Goal: Complete application form

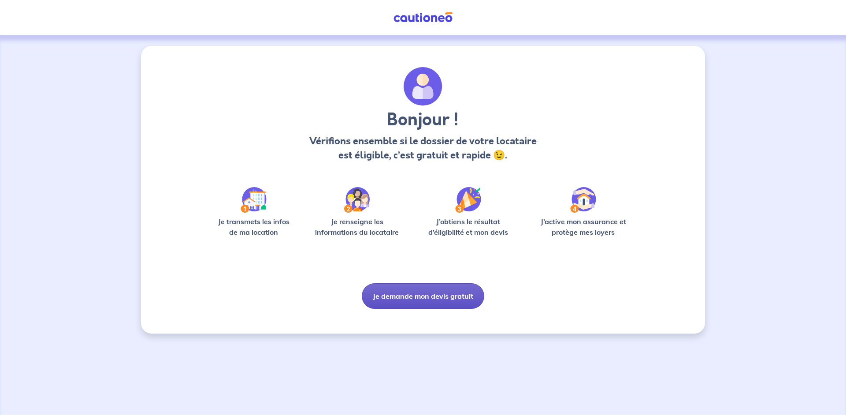
click at [406, 298] on button "Je demande mon devis gratuit" at bounding box center [423, 296] width 123 height 26
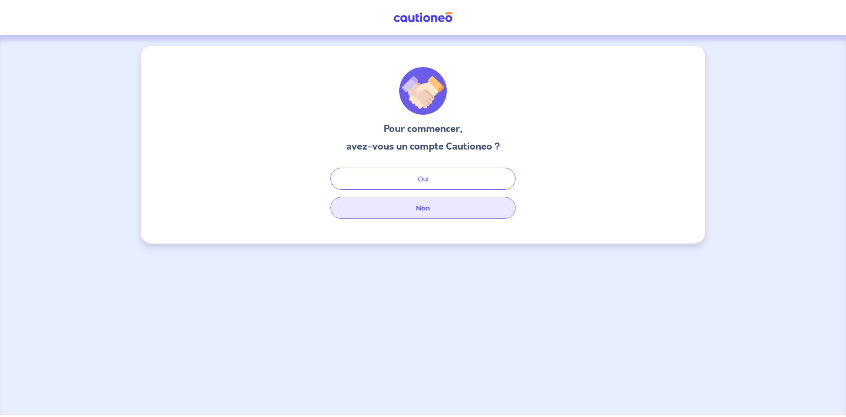
click at [421, 204] on button "Non" at bounding box center [423, 208] width 185 height 22
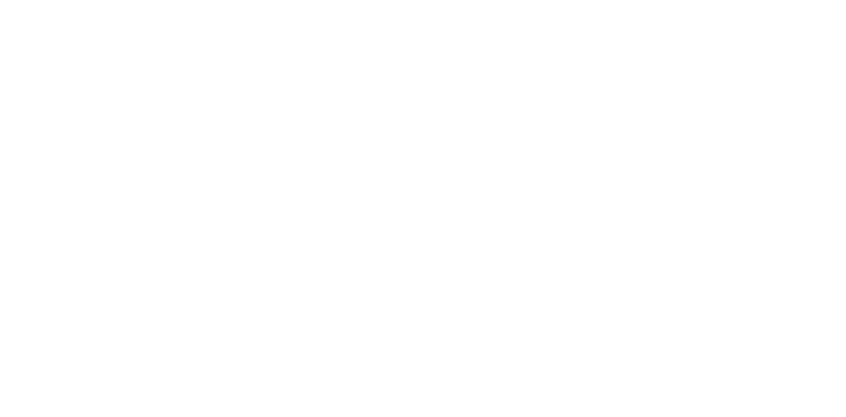
select select "FR"
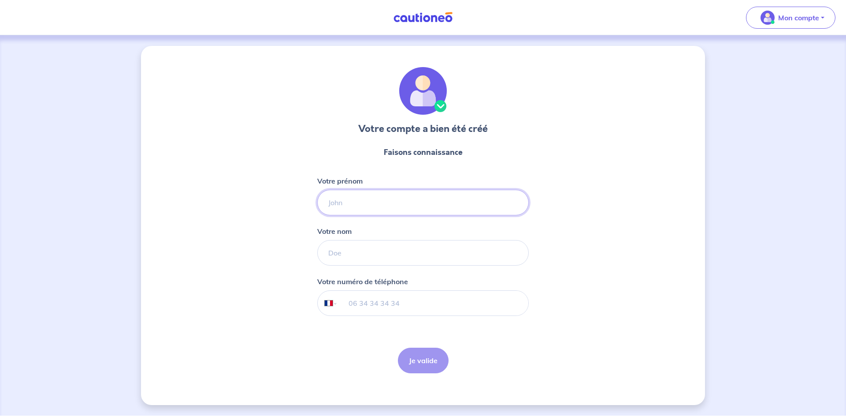
click at [400, 198] on input "Votre prénom" at bounding box center [423, 203] width 212 height 26
type input "[PERSON_NAME]"
type input "Geffroy"
type input "06 18 80 73 25"
click at [418, 363] on button "Je valide" at bounding box center [423, 360] width 51 height 26
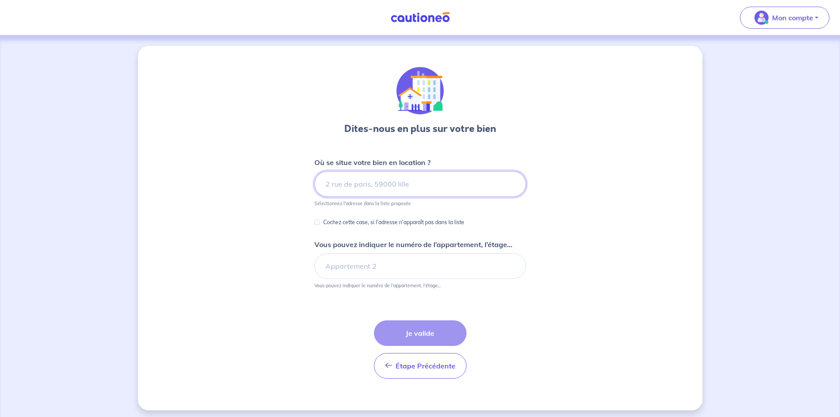
click at [338, 188] on input at bounding box center [420, 184] width 212 height 26
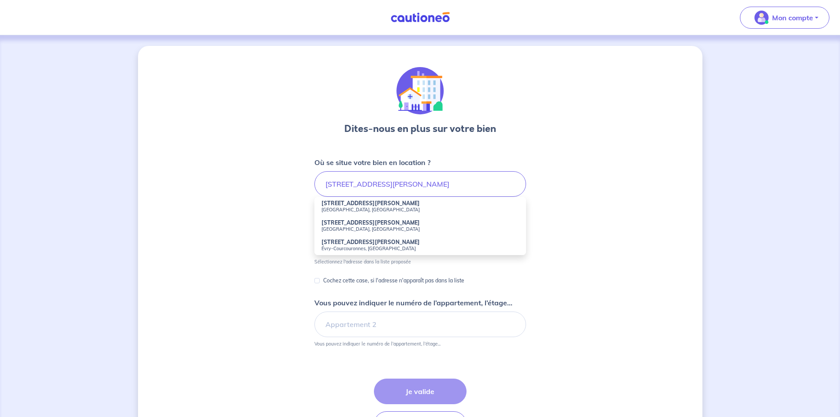
click at [355, 205] on strong "[STREET_ADDRESS][PERSON_NAME]" at bounding box center [370, 203] width 98 height 7
type input "[STREET_ADDRESS][PERSON_NAME]"
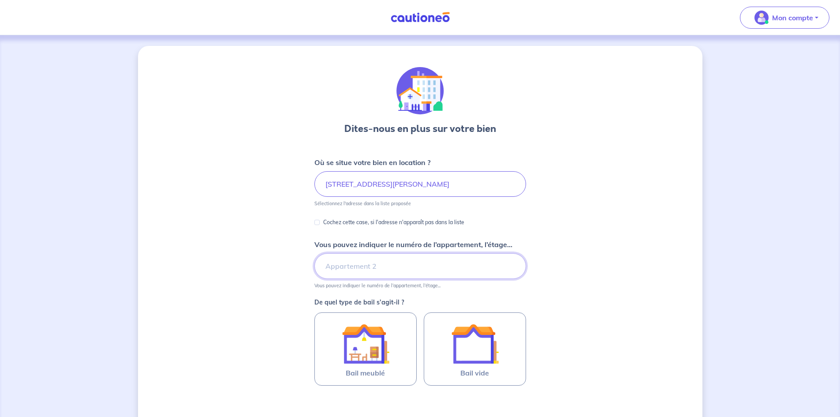
click at [346, 271] on input "Vous pouvez indiquer le numéro de l’appartement, l’étage..." at bounding box center [420, 266] width 212 height 26
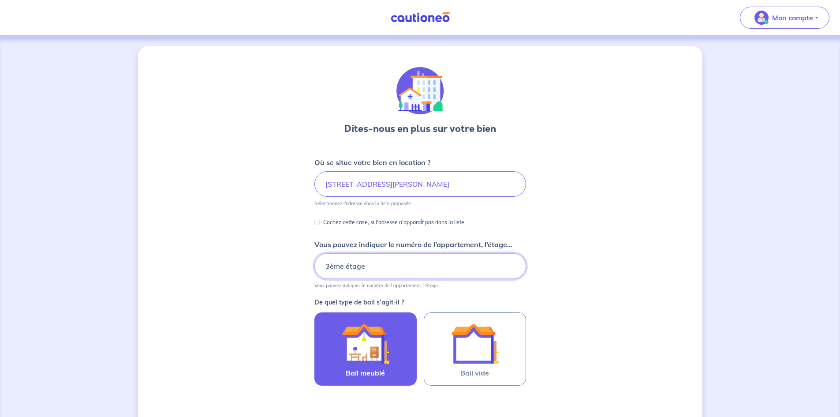
type input "3ème étage"
click at [361, 358] on img at bounding box center [366, 344] width 48 height 48
click at [0, 0] on input "Bail meublé" at bounding box center [0, 0] width 0 height 0
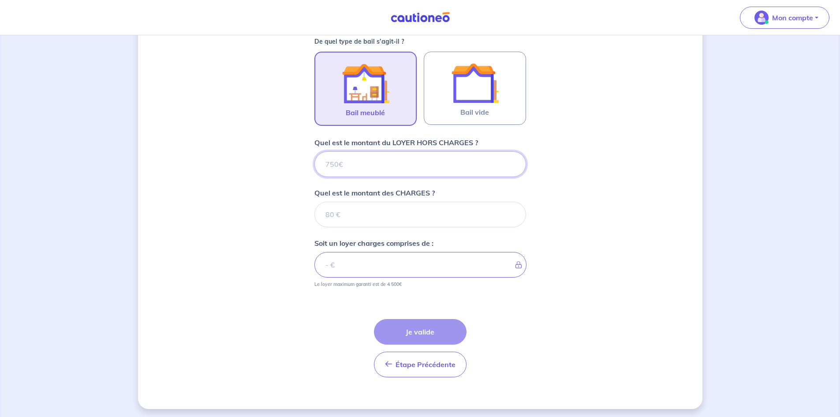
scroll to position [263, 0]
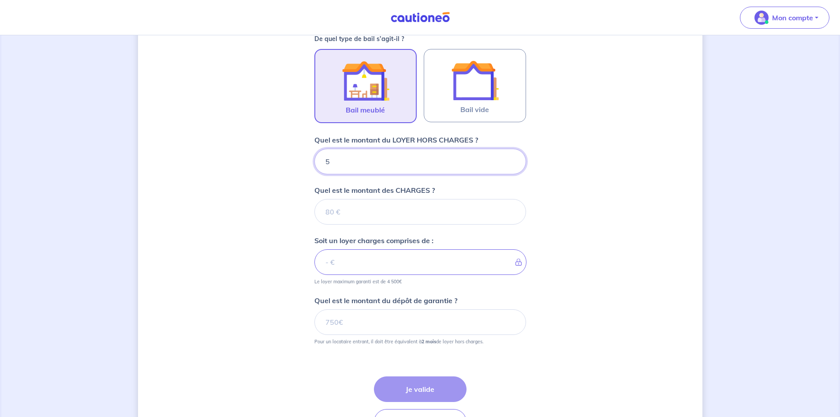
type input "52"
type input "520"
click at [351, 221] on input "Quel est le montant des CHARGES ?" at bounding box center [420, 212] width 212 height 26
type input "40"
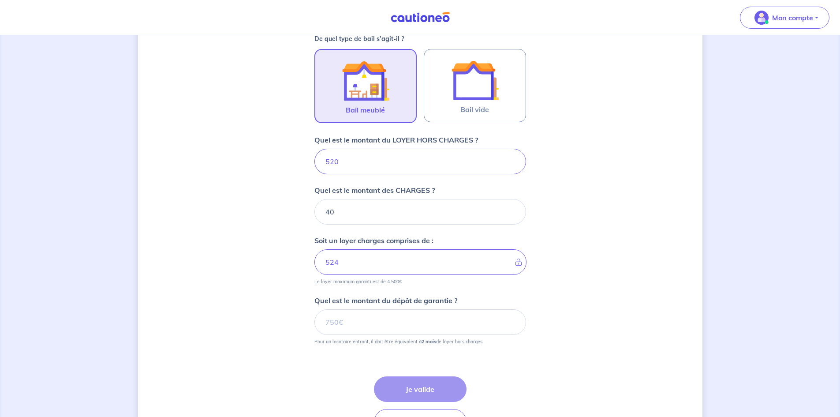
click at [258, 197] on div "Dites-nous en plus sur votre bien Où se situe votre bien en location ? [STREET_…" at bounding box center [420, 124] width 564 height 683
type input "560"
click at [353, 318] on input "Quel est le montant du dépôt de garantie ?" at bounding box center [420, 322] width 212 height 26
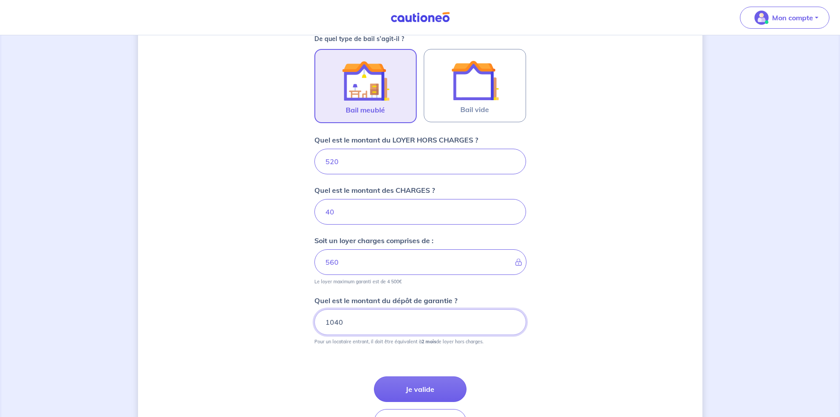
type input "1040"
click at [272, 223] on div "Dites-nous en plus sur votre bien Où se situe votre bien en location ? [STREET_…" at bounding box center [420, 124] width 564 height 683
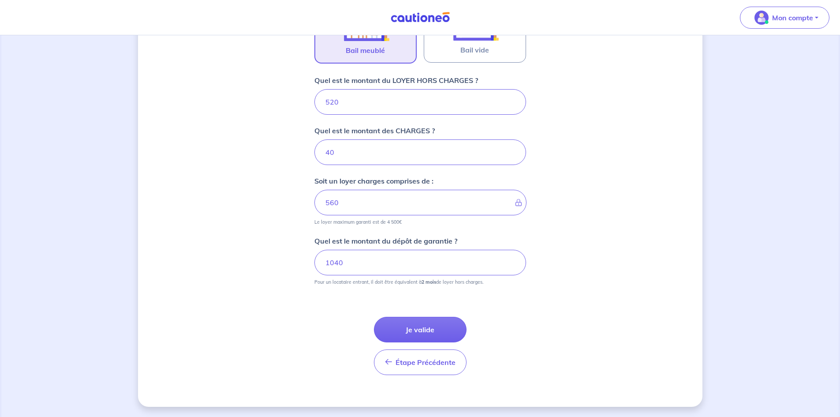
scroll to position [323, 0]
click at [408, 334] on button "Je valide" at bounding box center [420, 329] width 93 height 26
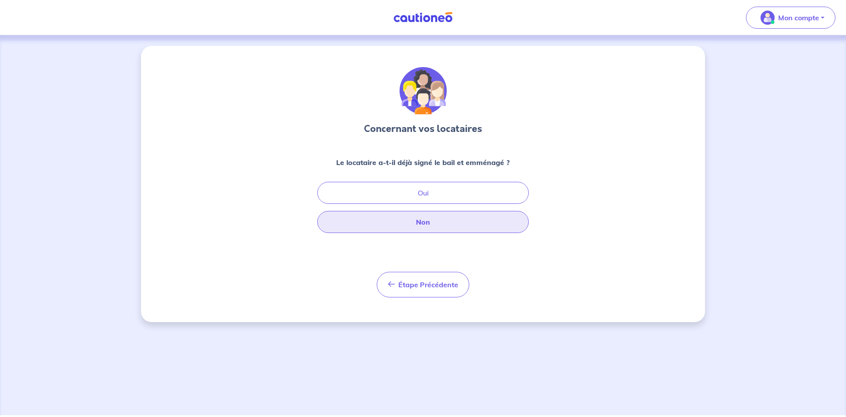
click at [397, 223] on button "Non" at bounding box center [423, 222] width 212 height 22
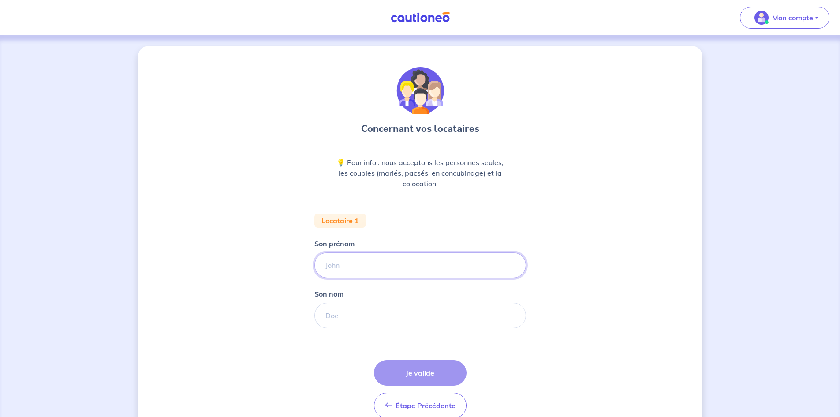
click at [351, 266] on input "Son prénom" at bounding box center [420, 265] width 212 height 26
type input "[PERSON_NAME]"
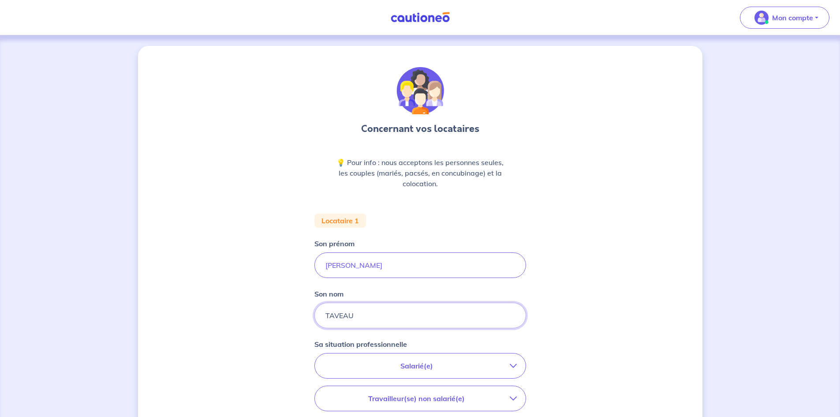
type input "TAVEAU"
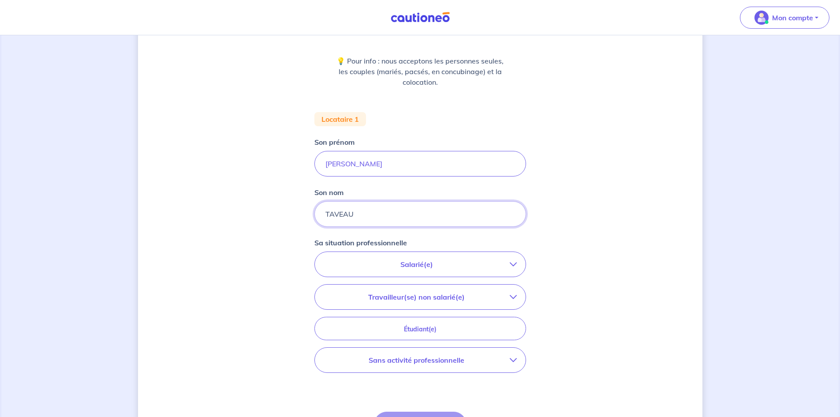
scroll to position [132, 0]
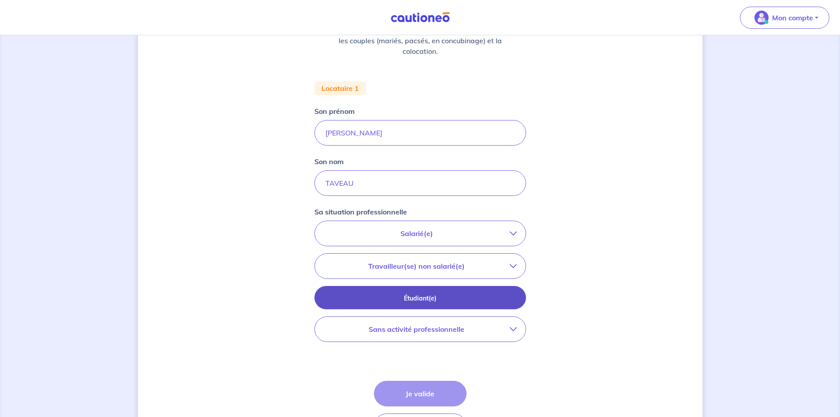
click at [405, 296] on p "Étudiant(e)" at bounding box center [420, 298] width 190 height 10
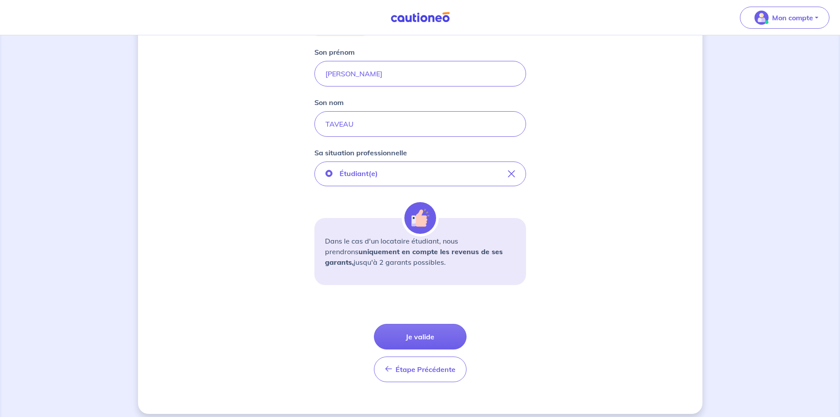
scroll to position [199, 0]
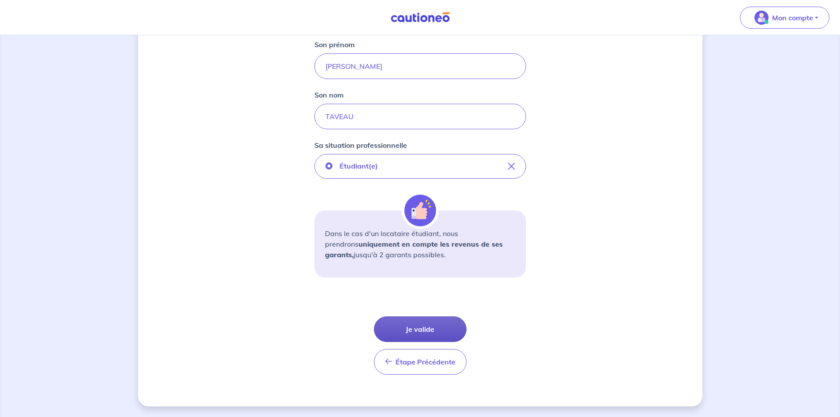
click at [420, 329] on button "Je valide" at bounding box center [420, 329] width 93 height 26
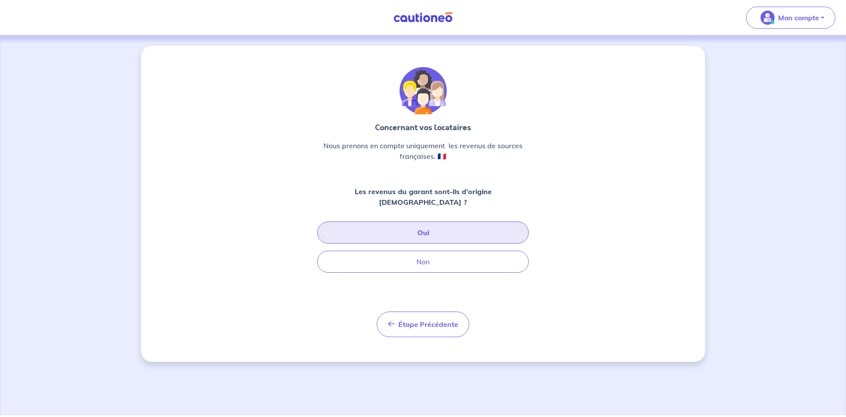
click at [412, 221] on button "Oui" at bounding box center [423, 232] width 212 height 22
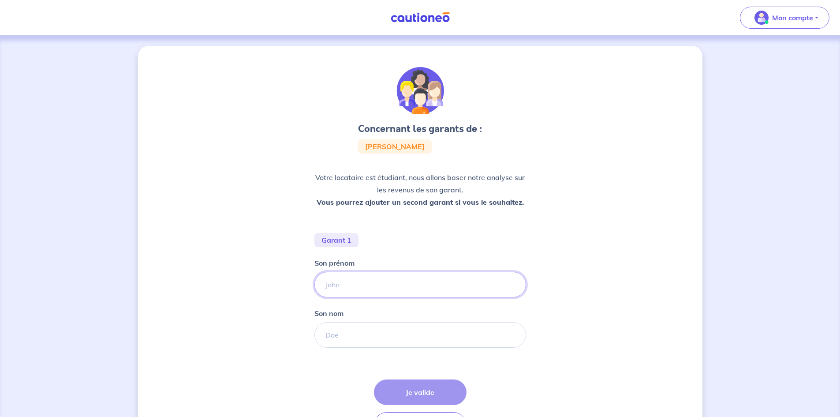
click at [375, 283] on input "Son prénom" at bounding box center [420, 285] width 212 height 26
type input "[PERSON_NAME]"
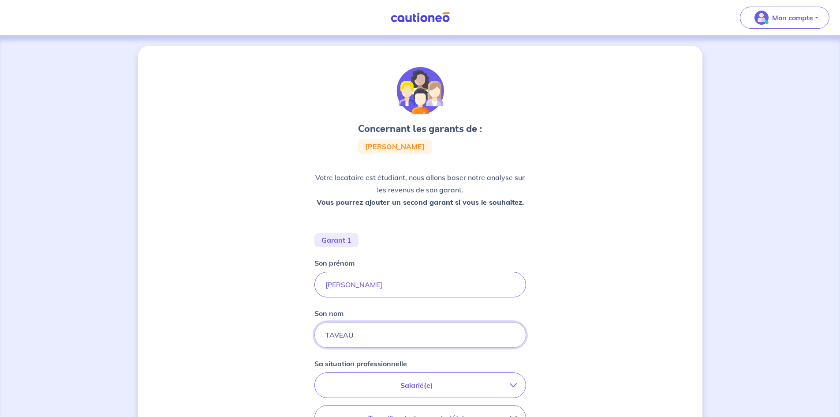
type input "TAVEAU"
click at [211, 213] on div "Concernant les garants de : [PERSON_NAME] Votre locataire est étudiant, nous al…" at bounding box center [420, 319] width 564 height 546
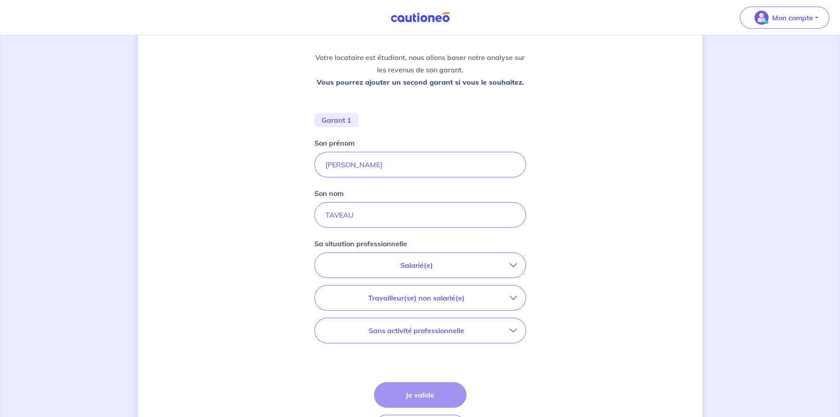
scroll to position [132, 0]
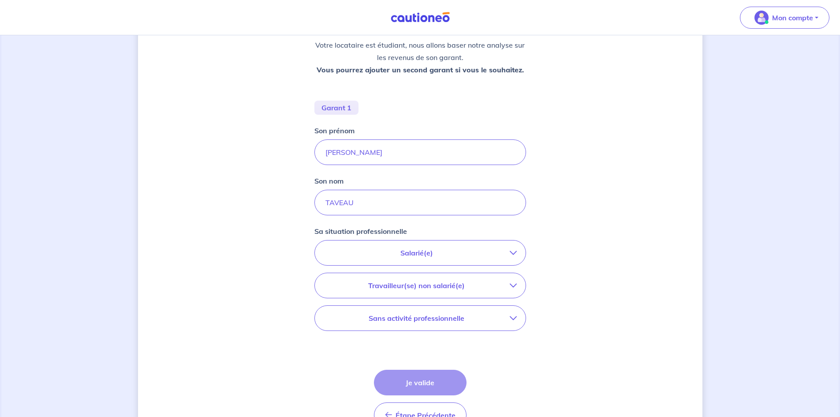
click at [391, 244] on button "Salarié(e)" at bounding box center [420, 252] width 211 height 25
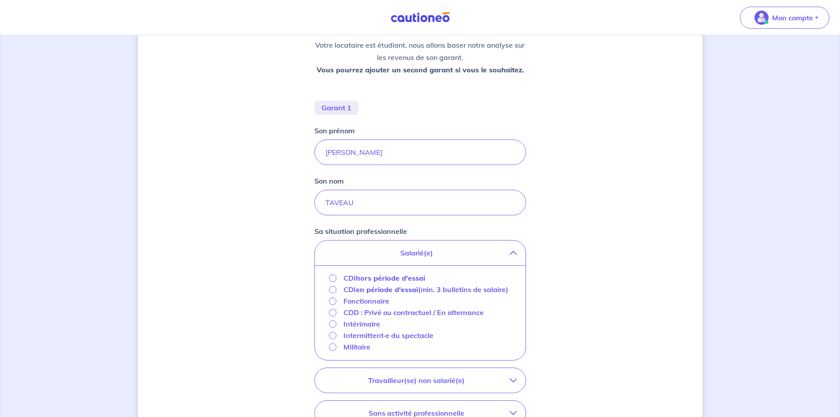
click at [360, 306] on p "Fonctionnaire" at bounding box center [366, 300] width 46 height 11
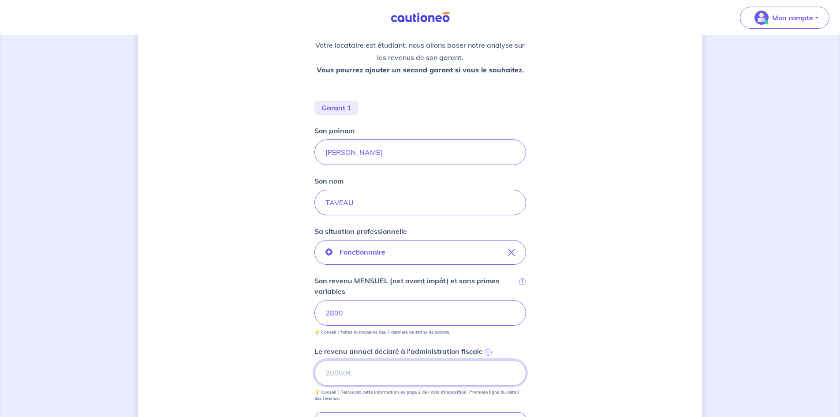
click at [351, 376] on input "Le revenu annuel déclaré à l'administration fiscale i" at bounding box center [420, 373] width 212 height 26
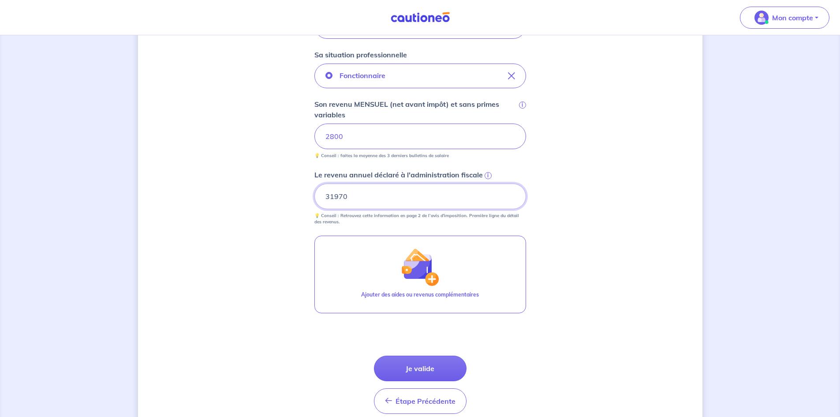
type input "31970"
click at [239, 236] on div "Concernant les garants de : [PERSON_NAME] Votre locataire est étudiant, nous al…" at bounding box center [420, 91] width 564 height 708
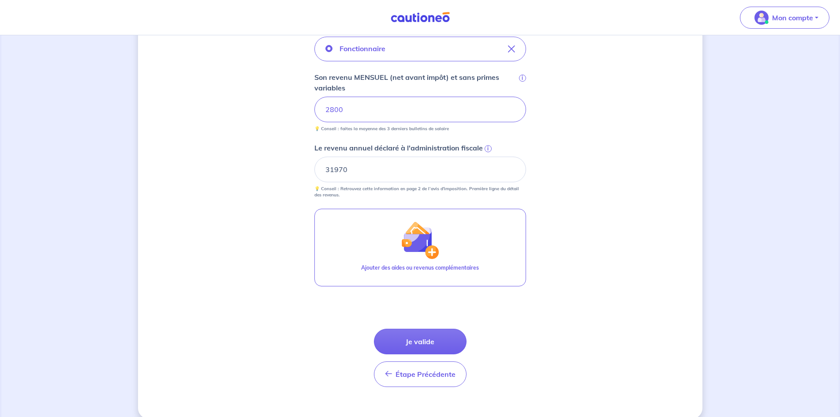
scroll to position [348, 0]
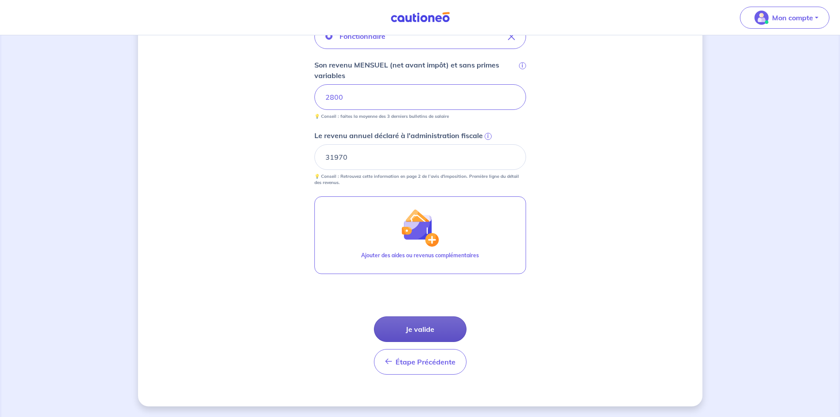
click at [408, 334] on button "Je valide" at bounding box center [420, 329] width 93 height 26
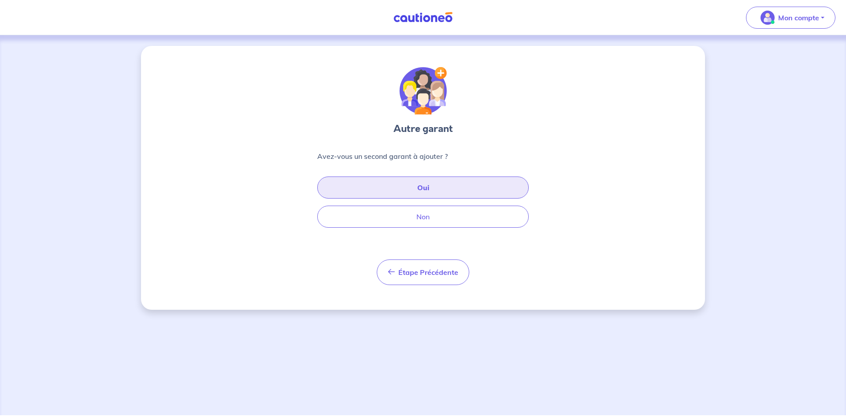
click at [389, 187] on button "Oui" at bounding box center [423, 187] width 212 height 22
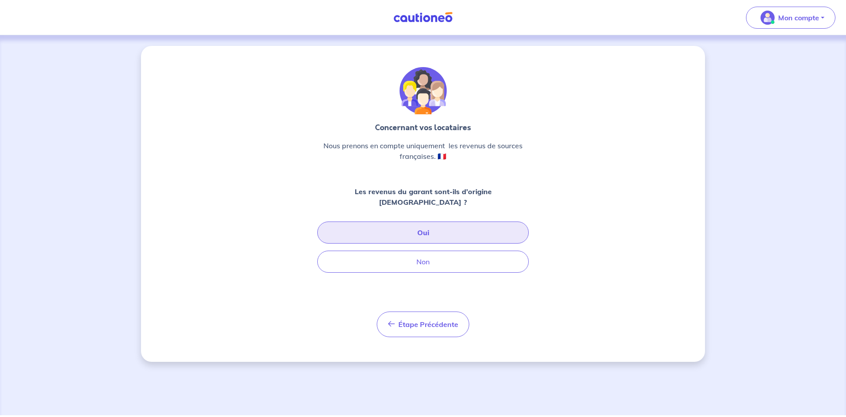
click at [389, 223] on button "Oui" at bounding box center [423, 232] width 212 height 22
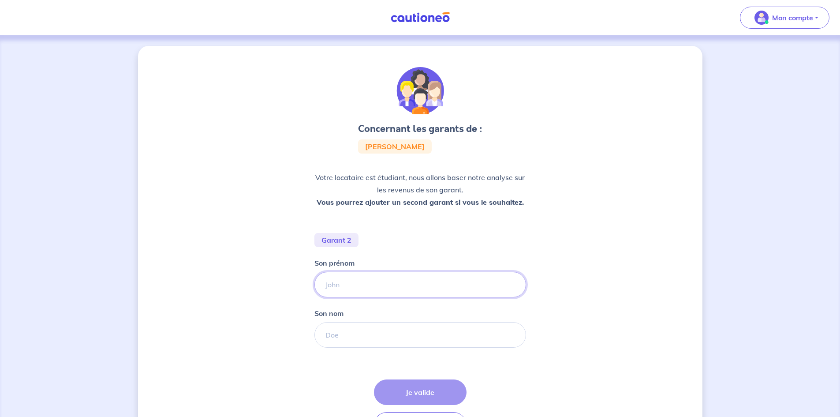
click at [361, 291] on input "Son prénom" at bounding box center [420, 285] width 212 height 26
type input "l"
type input "[PERSON_NAME]"
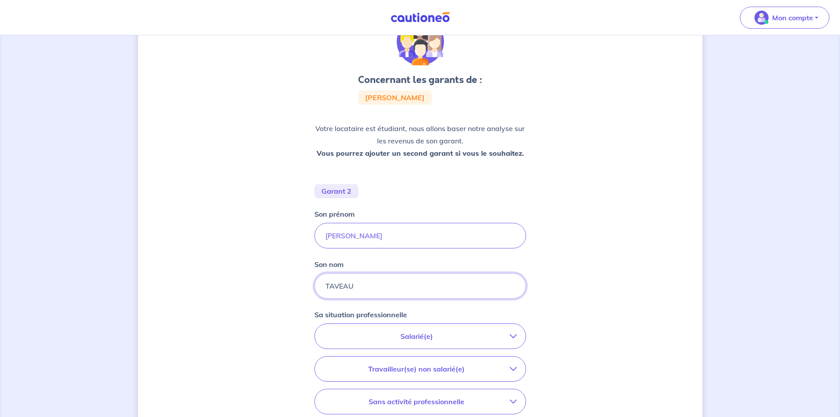
scroll to position [132, 0]
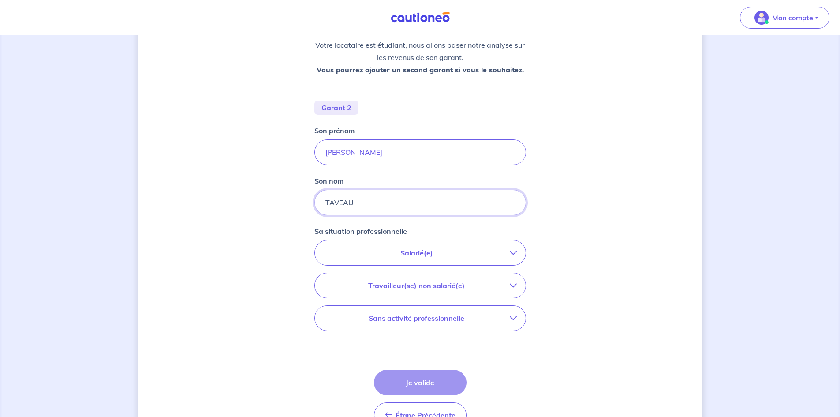
type input "TAVEAU"
click at [350, 256] on p "Salarié(e)" at bounding box center [417, 252] width 186 height 11
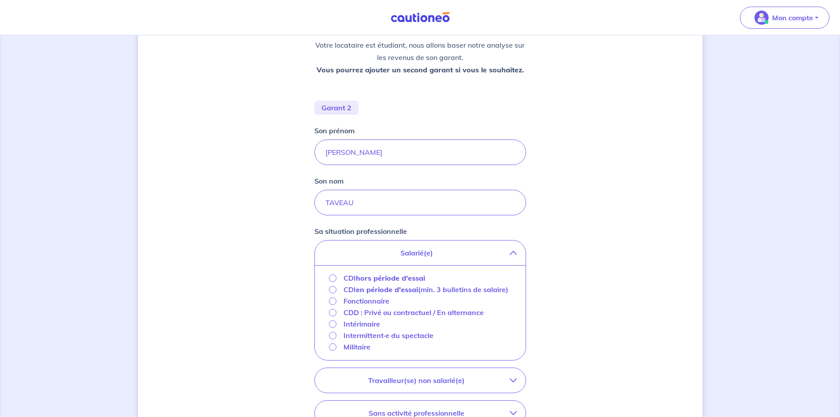
click at [358, 306] on p "Fonctionnaire" at bounding box center [366, 300] width 46 height 11
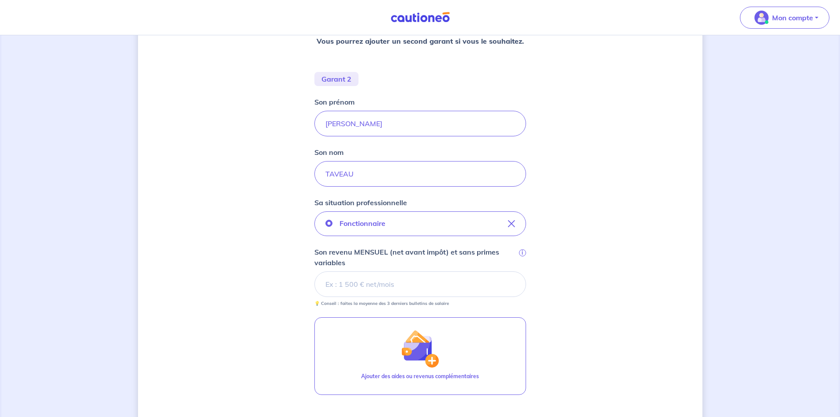
scroll to position [176, 0]
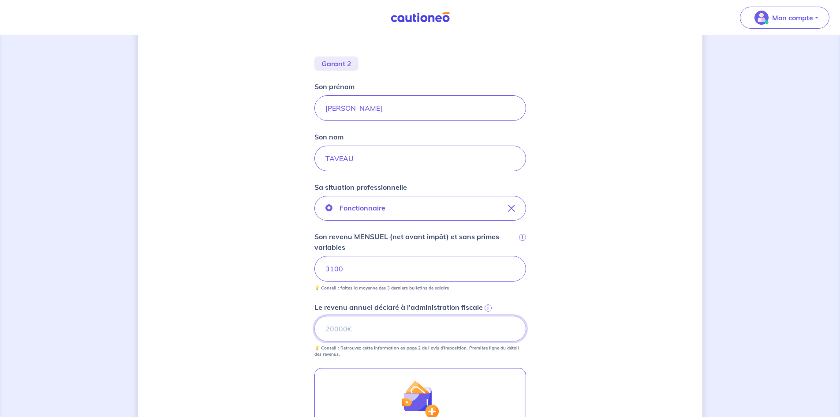
click at [357, 330] on input "Le revenu annuel déclaré à l'administration fiscale i" at bounding box center [420, 329] width 212 height 26
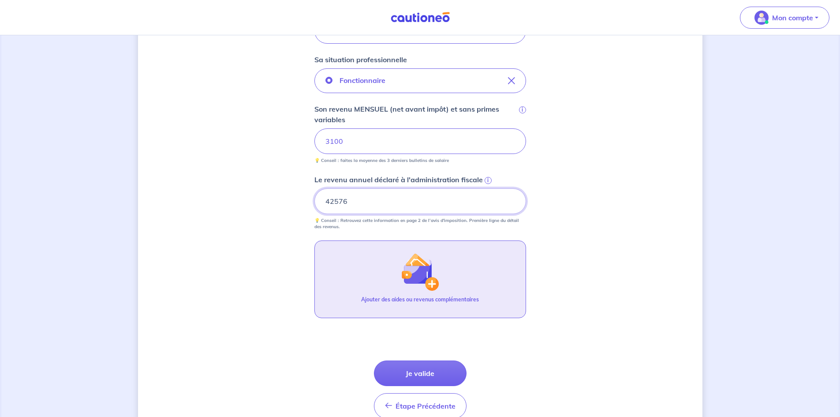
scroll to position [309, 0]
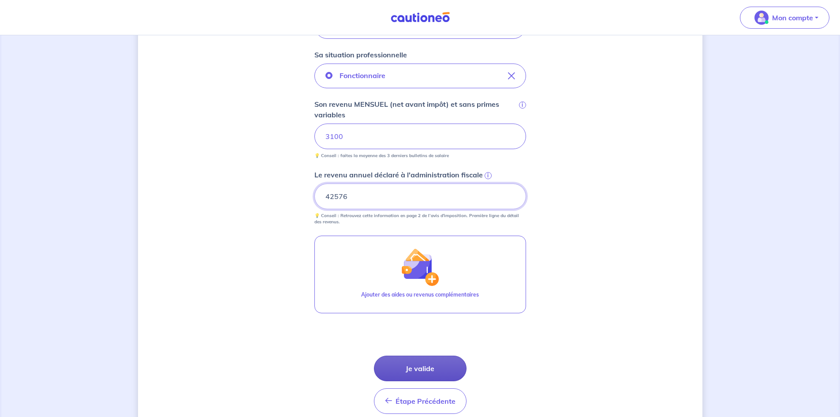
type input "42576"
click at [424, 368] on button "Je valide" at bounding box center [420, 368] width 93 height 26
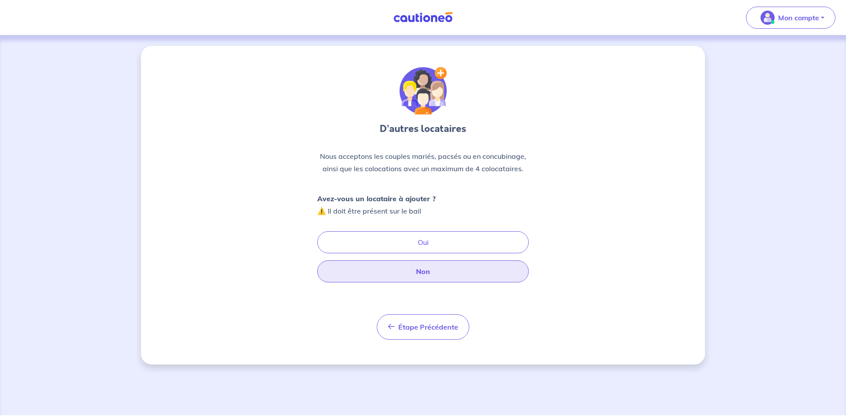
click at [432, 269] on button "Non" at bounding box center [423, 271] width 212 height 22
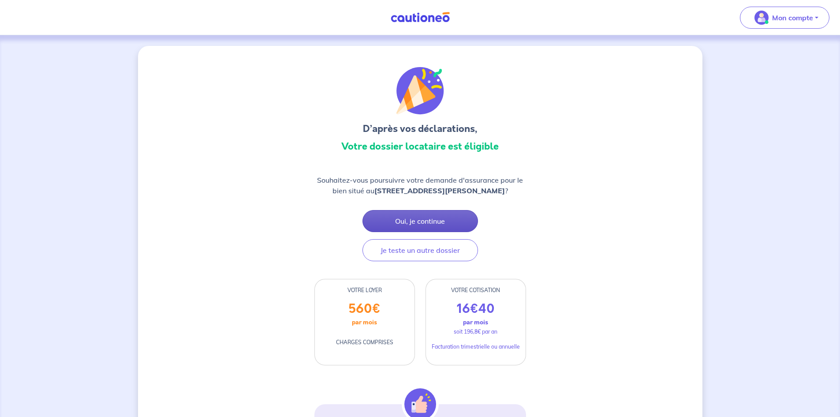
click at [415, 223] on button "Oui, je continue" at bounding box center [419, 221] width 115 height 22
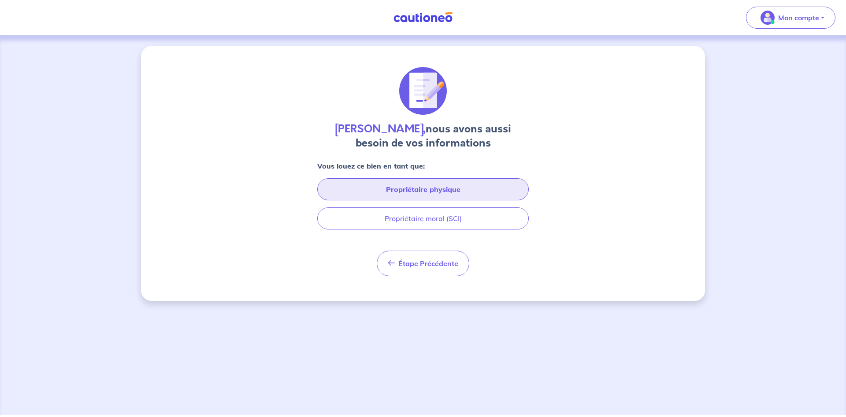
click at [374, 194] on button "Propriétaire physique" at bounding box center [423, 189] width 212 height 22
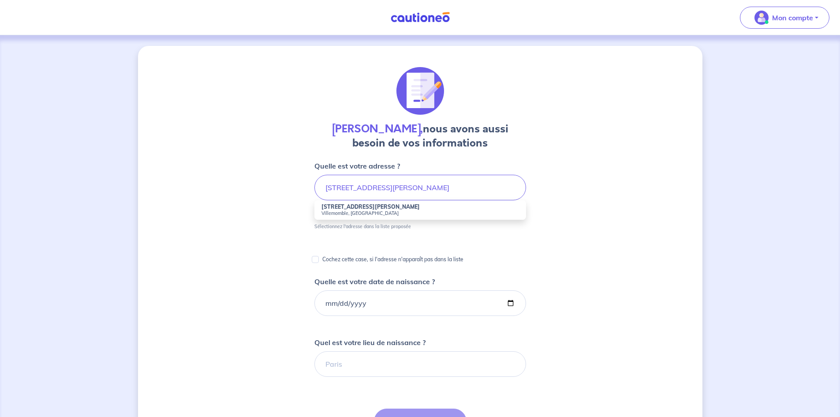
click at [338, 208] on strong "[STREET_ADDRESS][PERSON_NAME]" at bounding box center [370, 206] width 98 height 7
type input "[STREET_ADDRESS][PERSON_NAME]"
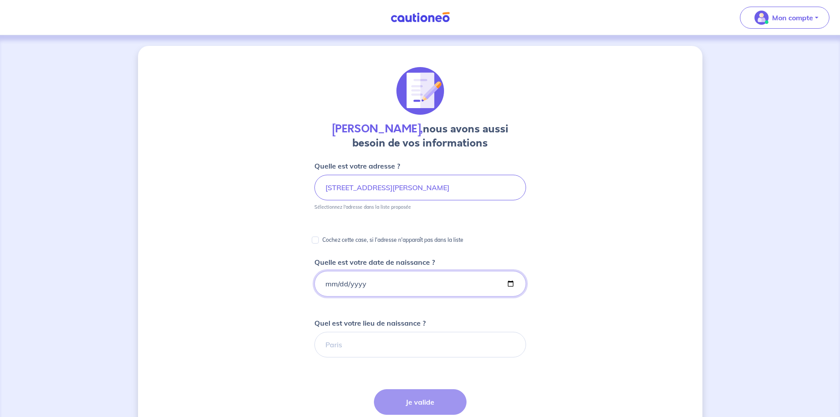
click at [346, 286] on input "Quelle est votre date de naissance ?" at bounding box center [420, 284] width 212 height 26
drag, startPoint x: 335, startPoint y: 283, endPoint x: 326, endPoint y: 283, distance: 9.3
click at [333, 283] on input "Quelle est votre date de naissance ?" at bounding box center [420, 284] width 212 height 26
click at [326, 283] on input "Quelle est votre date de naissance ?" at bounding box center [420, 284] width 212 height 26
type input "[DATE]"
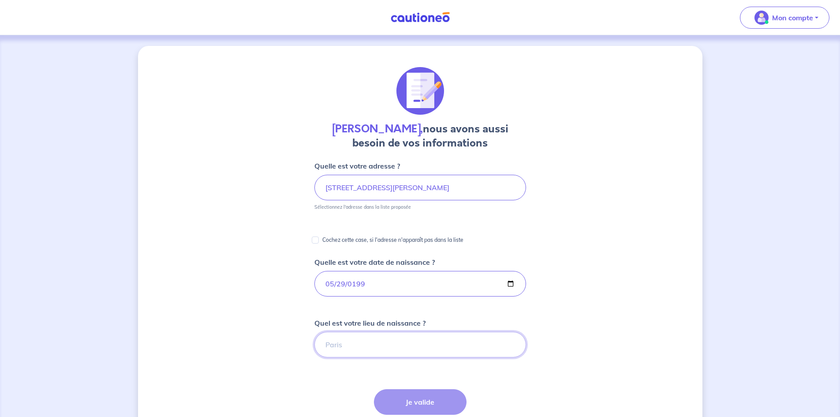
click at [356, 344] on input "Quel est votre lieu de naissance ?" at bounding box center [420, 344] width 212 height 26
type input "L'Aigle"
click at [362, 366] on form "Quelle est votre adresse ? [STREET_ADDRESS][PERSON_NAME] Sélectionnez l'adresse…" at bounding box center [420, 375] width 212 height 431
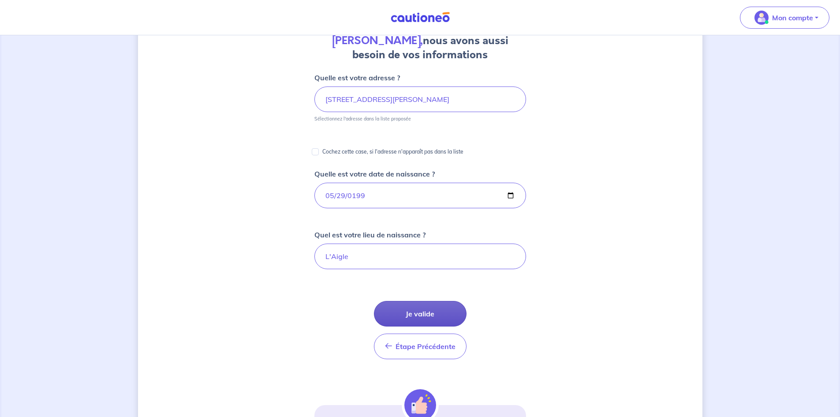
click at [413, 304] on button "Je valide" at bounding box center [420, 314] width 93 height 26
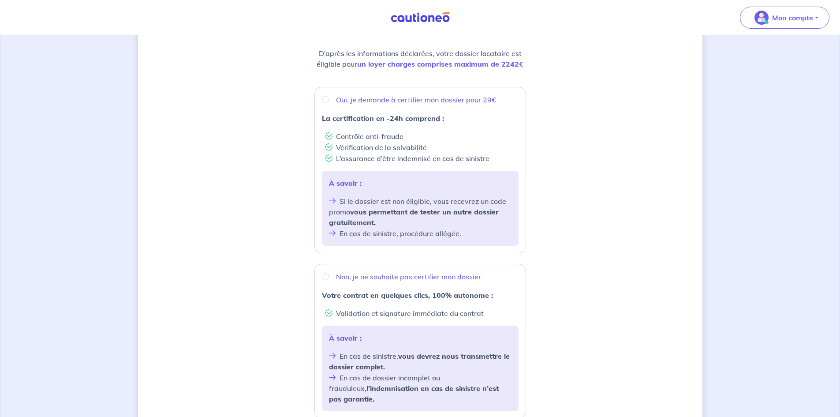
scroll to position [111, 0]
